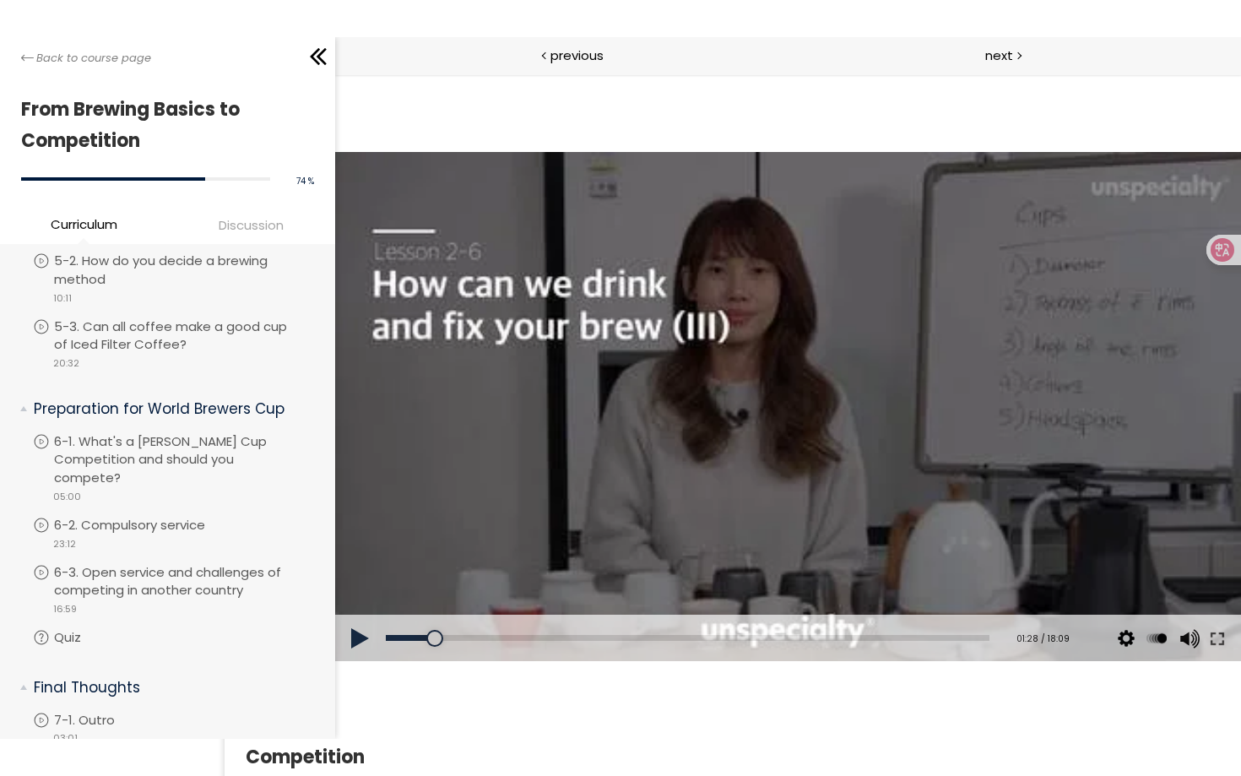
scroll to position [1618, 0]
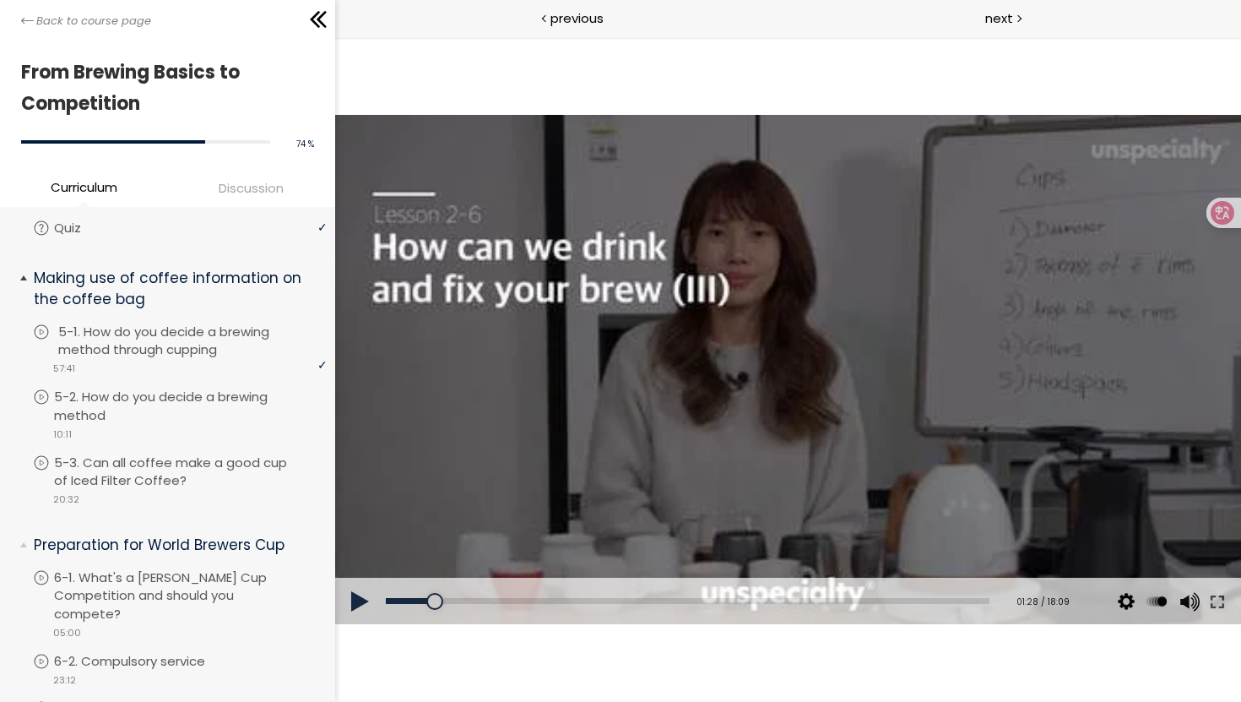
click at [156, 323] on p "5-1. How do you decide a brewing method through cupping" at bounding box center [194, 341] width 273 height 37
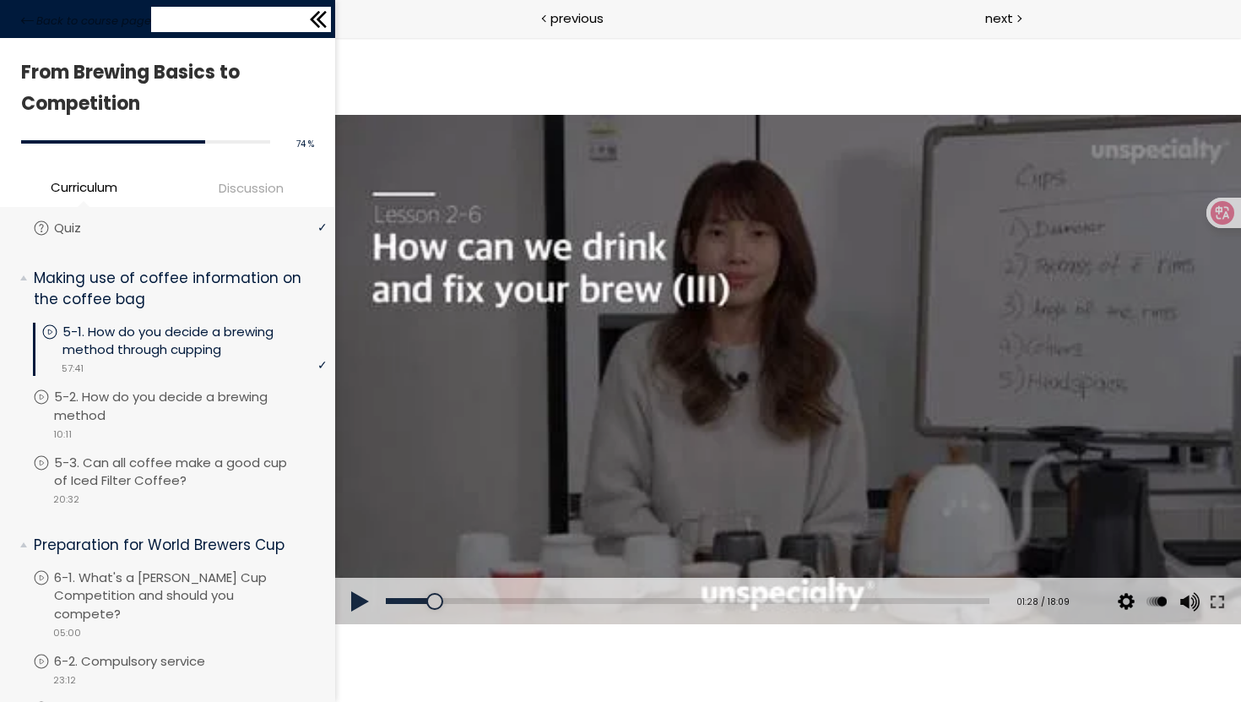
click at [315, 26] on icon at bounding box center [318, 19] width 25 height 25
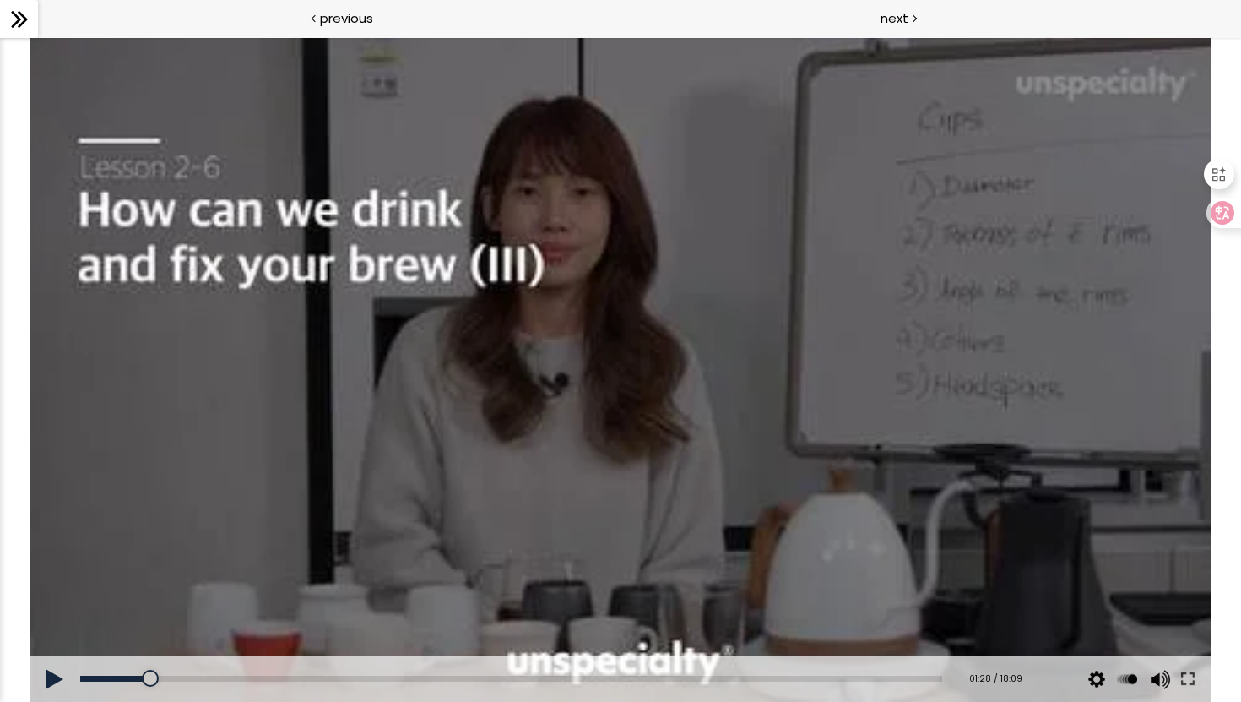
click at [1220, 179] on icon at bounding box center [1220, 174] width 14 height 14
click at [1216, 175] on icon at bounding box center [1219, 174] width 19 height 19
click at [1218, 175] on icon at bounding box center [1219, 174] width 19 height 19
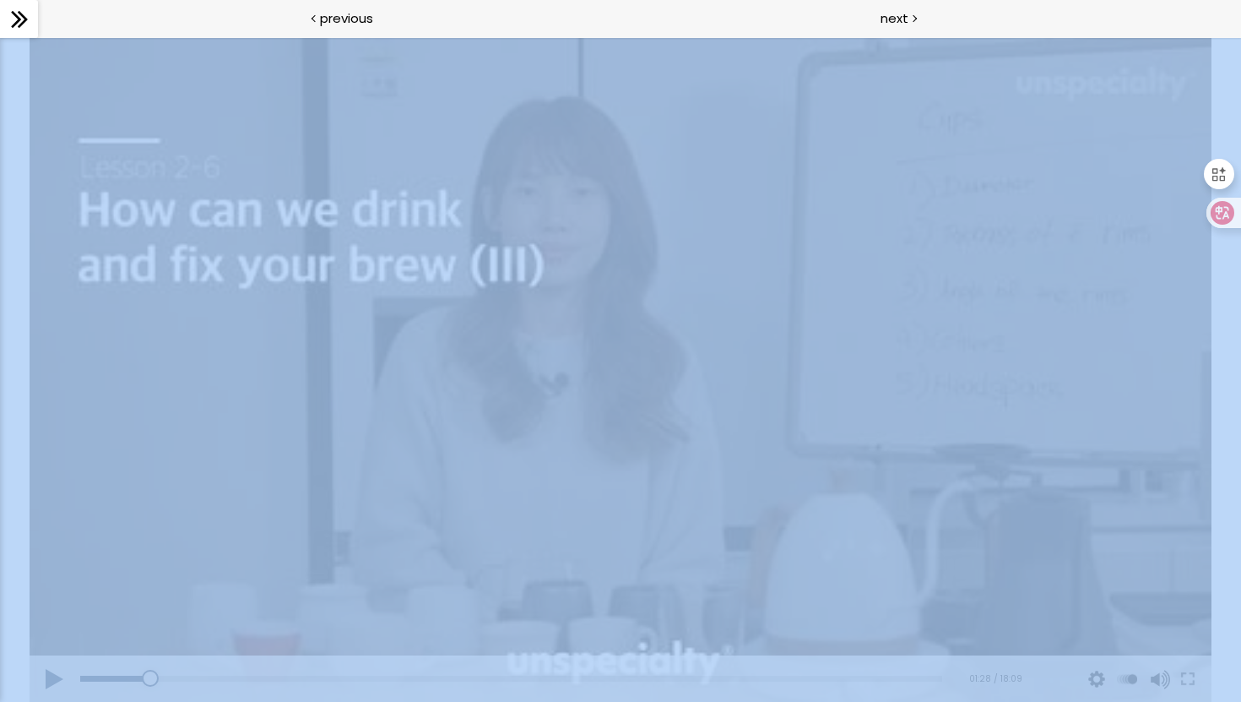
click at [1218, 175] on icon at bounding box center [1219, 174] width 19 height 19
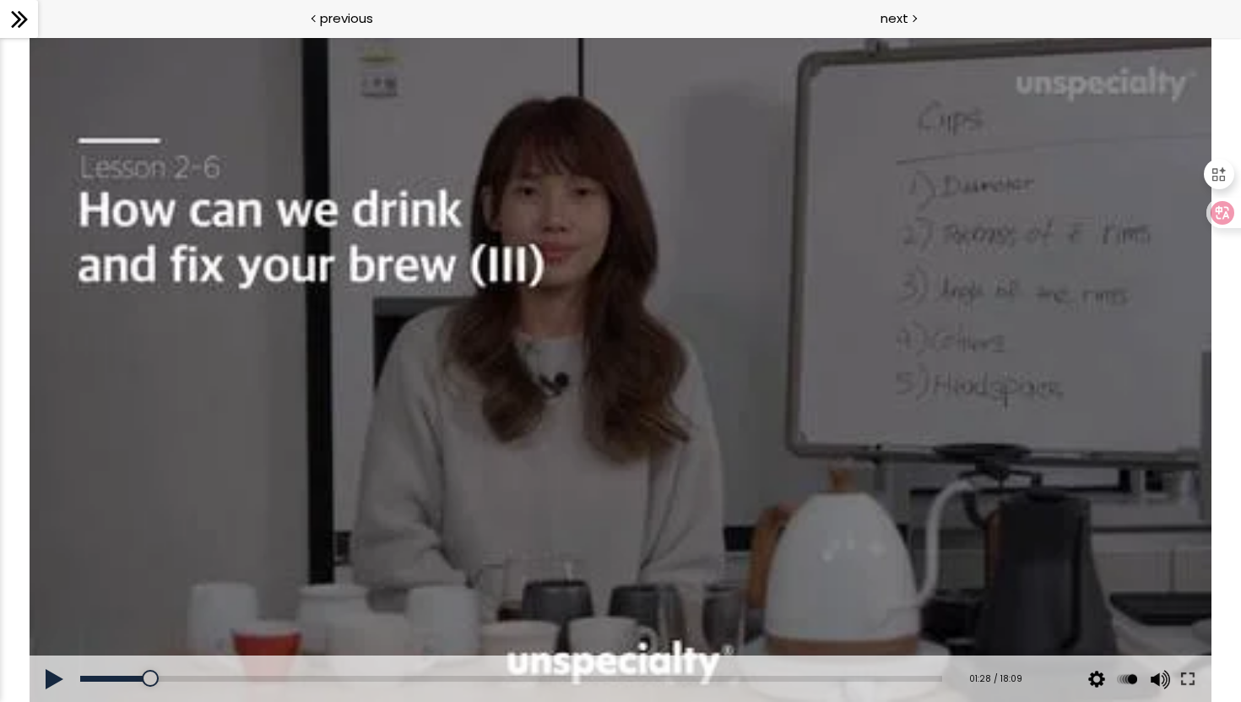
click at [1218, 175] on icon at bounding box center [1219, 174] width 19 height 19
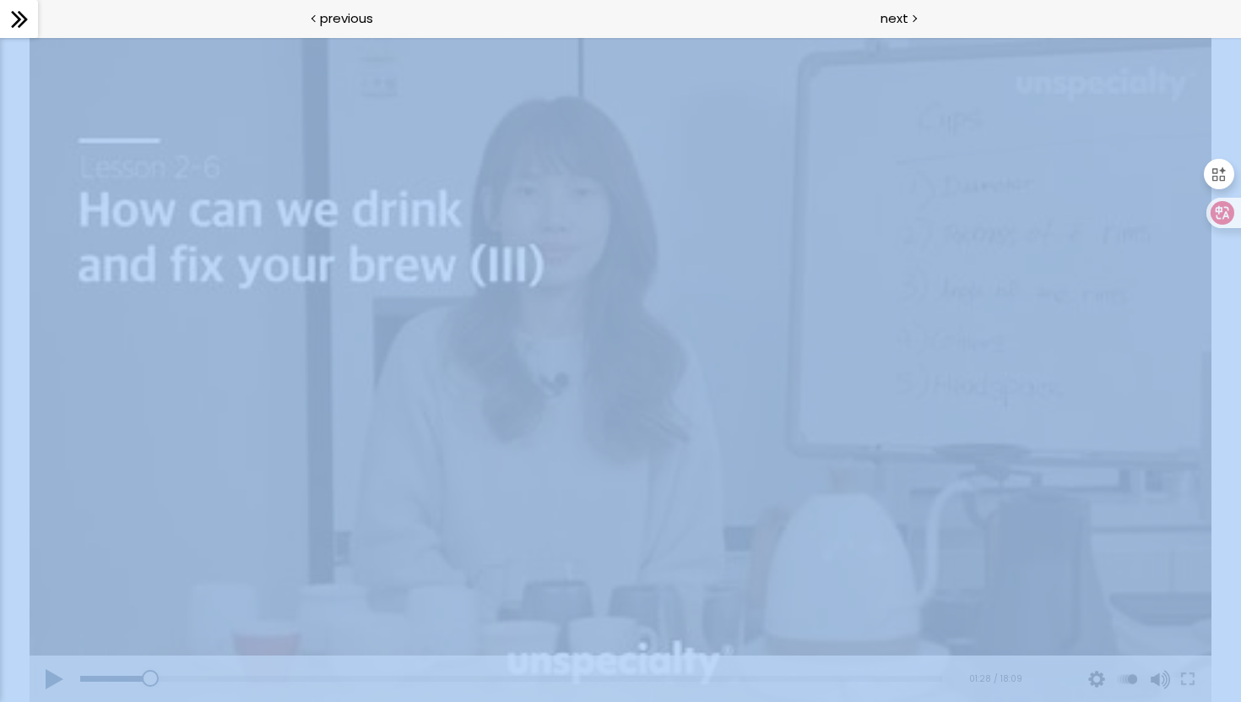
click at [1218, 175] on icon at bounding box center [1219, 174] width 19 height 19
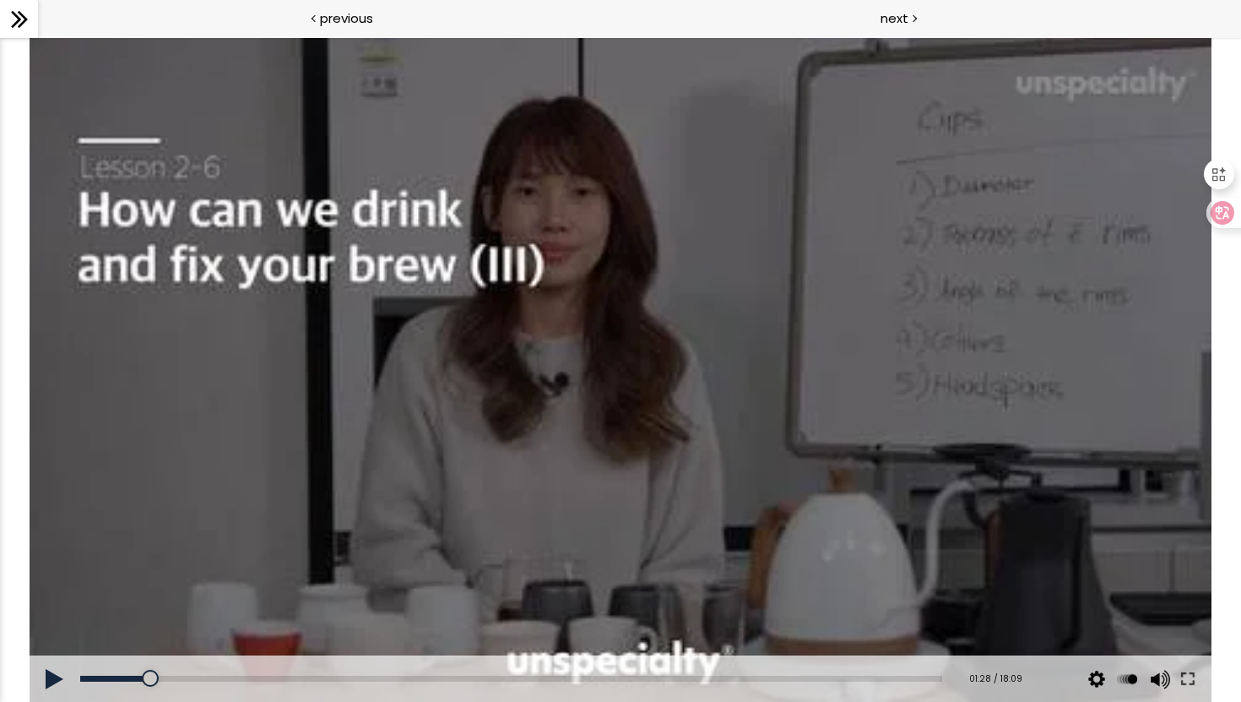
click at [1218, 175] on icon at bounding box center [1219, 174] width 19 height 19
